Goal: Task Accomplishment & Management: Manage account settings

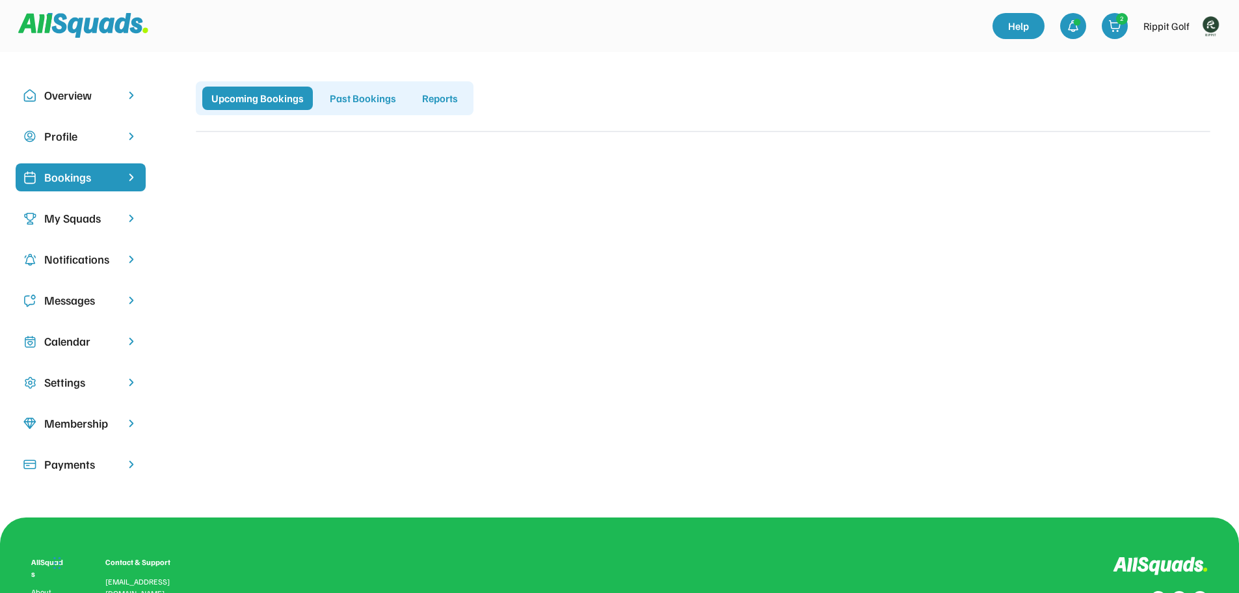
click at [1212, 27] on img at bounding box center [1210, 26] width 26 height 26
click at [1199, 52] on link "Profile" at bounding box center [1192, 57] width 77 height 26
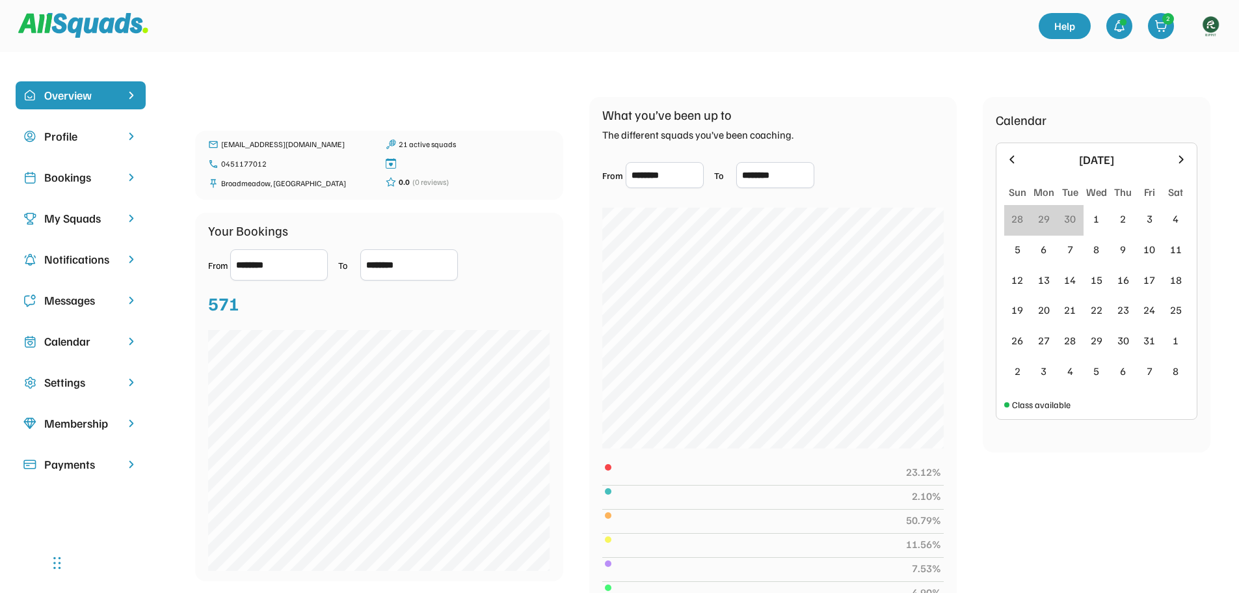
click at [102, 174] on div "Bookings" at bounding box center [80, 177] width 73 height 18
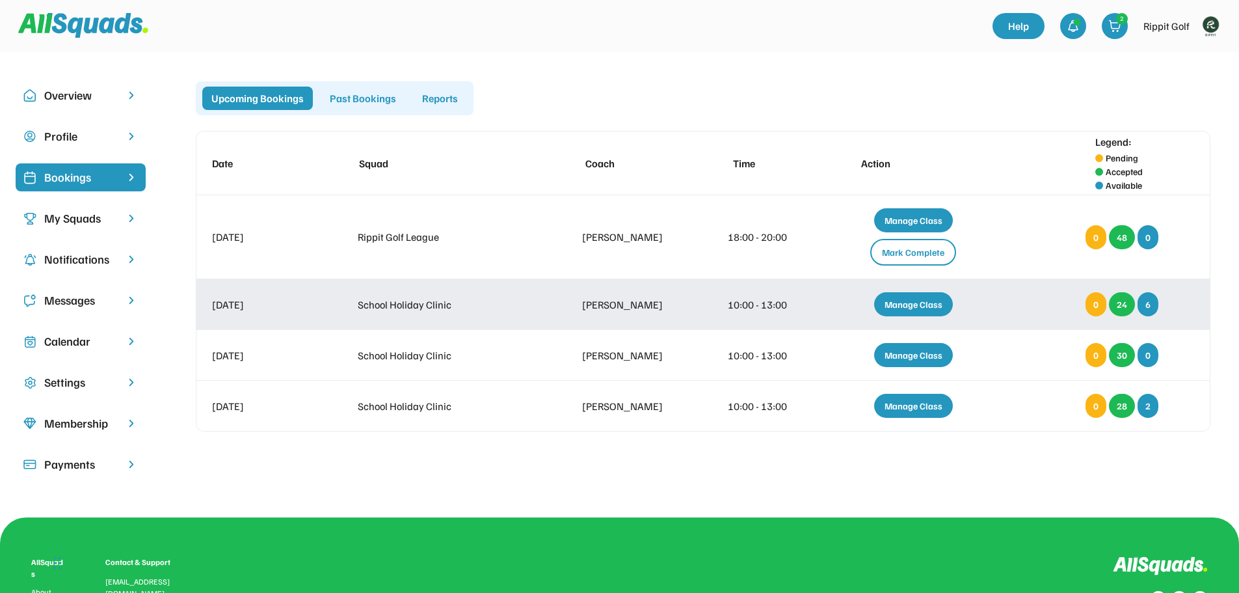
click at [910, 307] on div "Manage Class" at bounding box center [913, 304] width 79 height 24
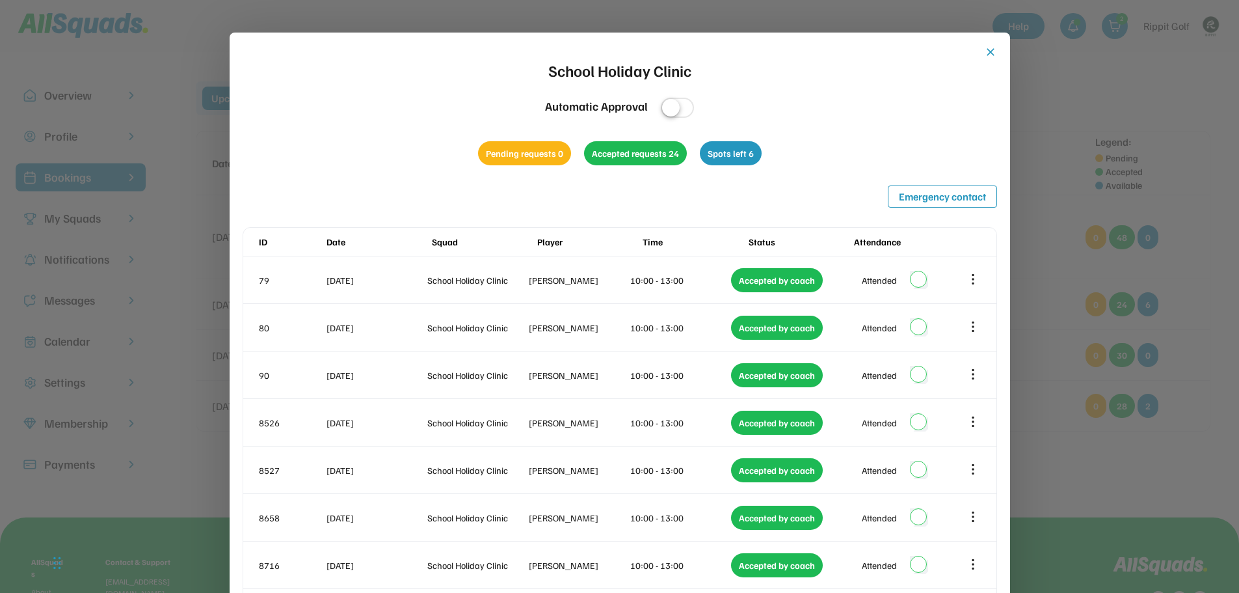
click at [992, 49] on button "close" at bounding box center [990, 52] width 13 height 13
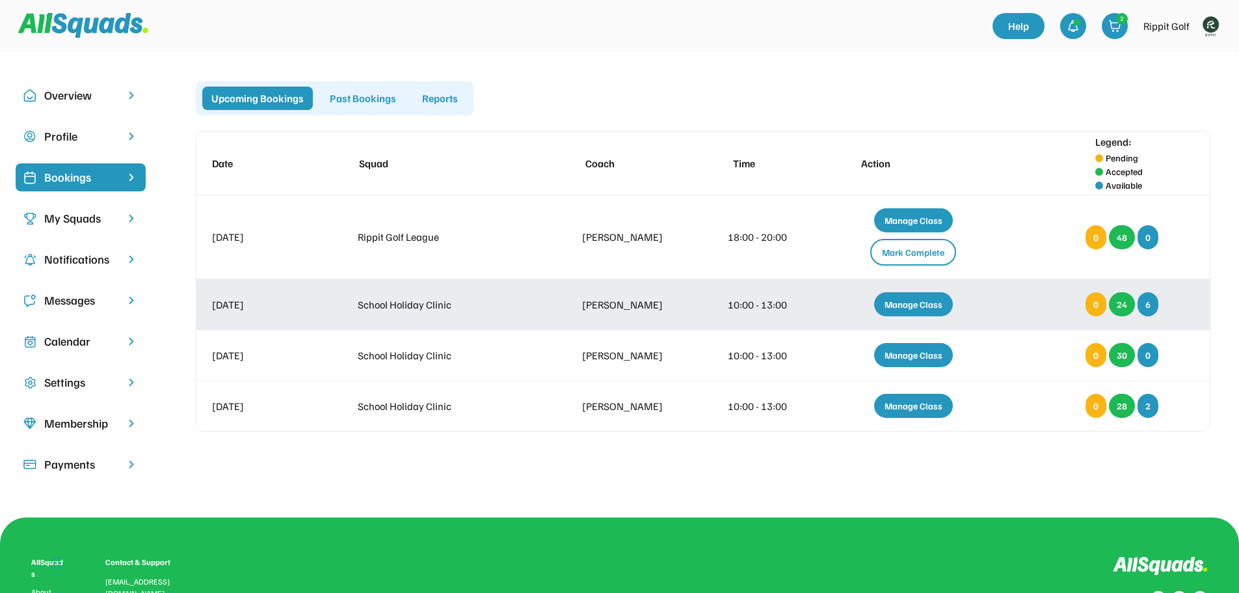
click at [911, 305] on div "Manage Class" at bounding box center [913, 304] width 79 height 24
